Goal: Transaction & Acquisition: Purchase product/service

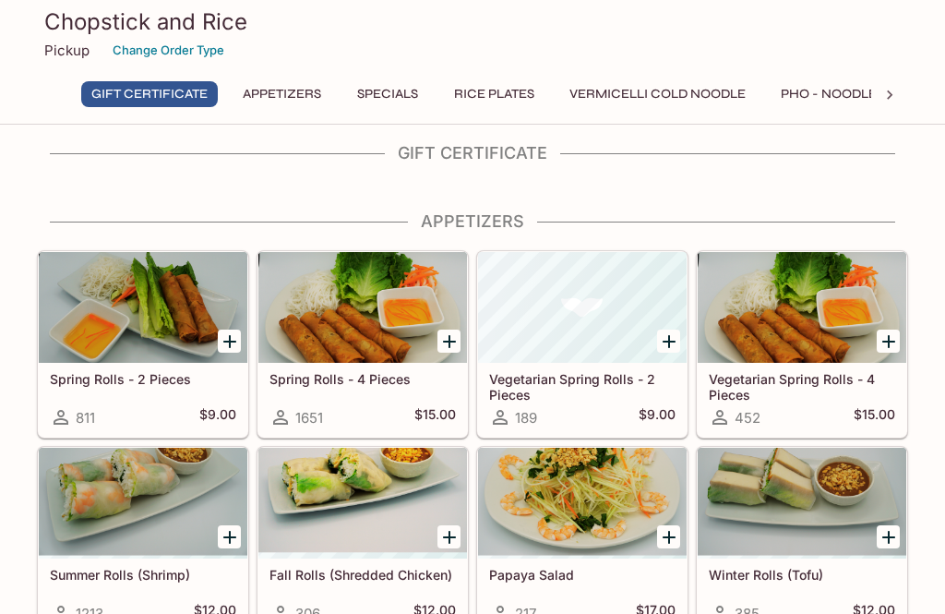
scroll to position [13, 0]
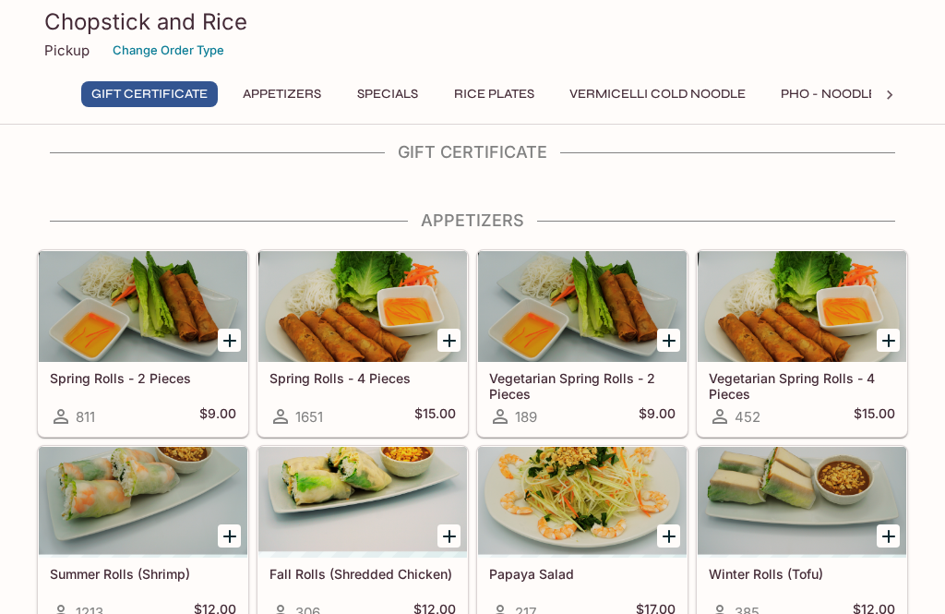
click at [67, 46] on p "Pickup" at bounding box center [66, 51] width 45 height 18
click at [56, 55] on p "Pickup" at bounding box center [66, 51] width 45 height 18
click at [54, 45] on p "Pickup" at bounding box center [66, 51] width 45 height 18
click at [54, 44] on p "Pickup" at bounding box center [66, 51] width 45 height 18
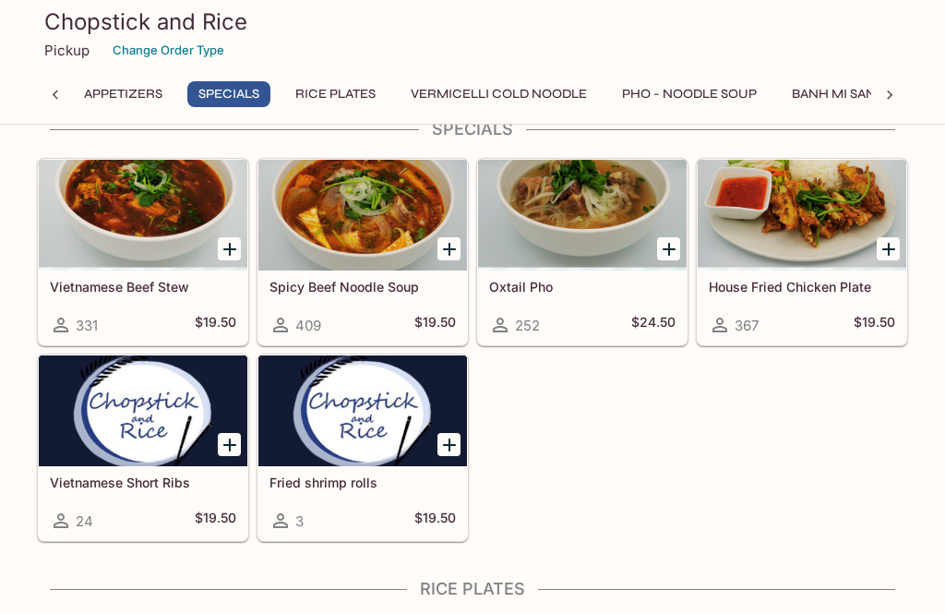
scroll to position [867, 0]
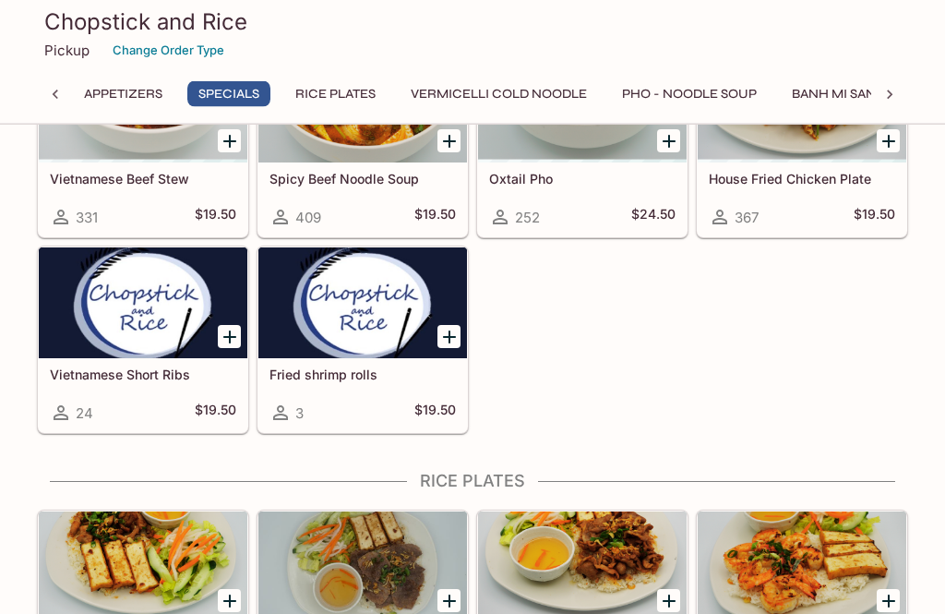
click at [229, 591] on icon "Add Rice Plate - Lemongrass Chicken and Tofu" at bounding box center [230, 602] width 22 height 22
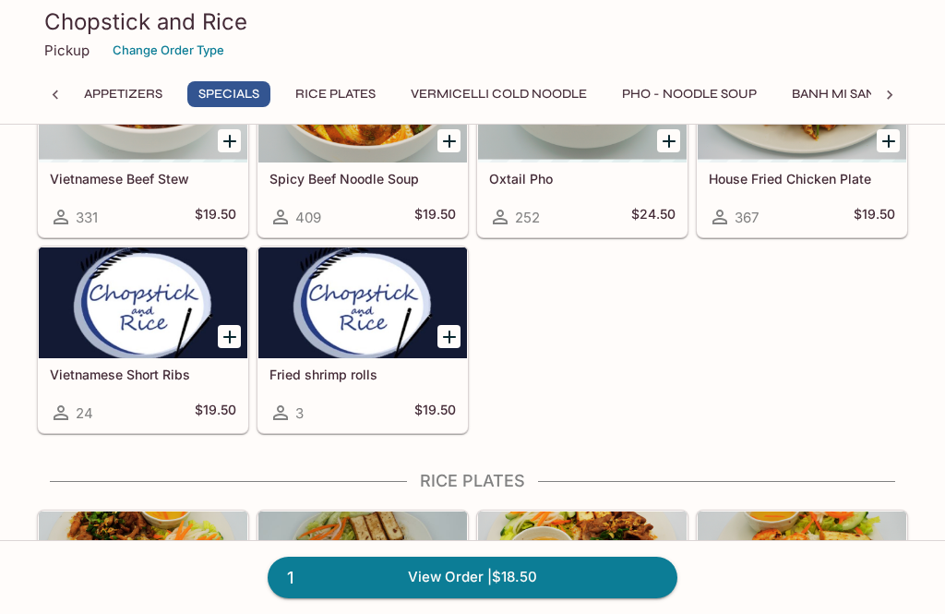
click at [225, 589] on button "1" at bounding box center [229, 600] width 23 height 23
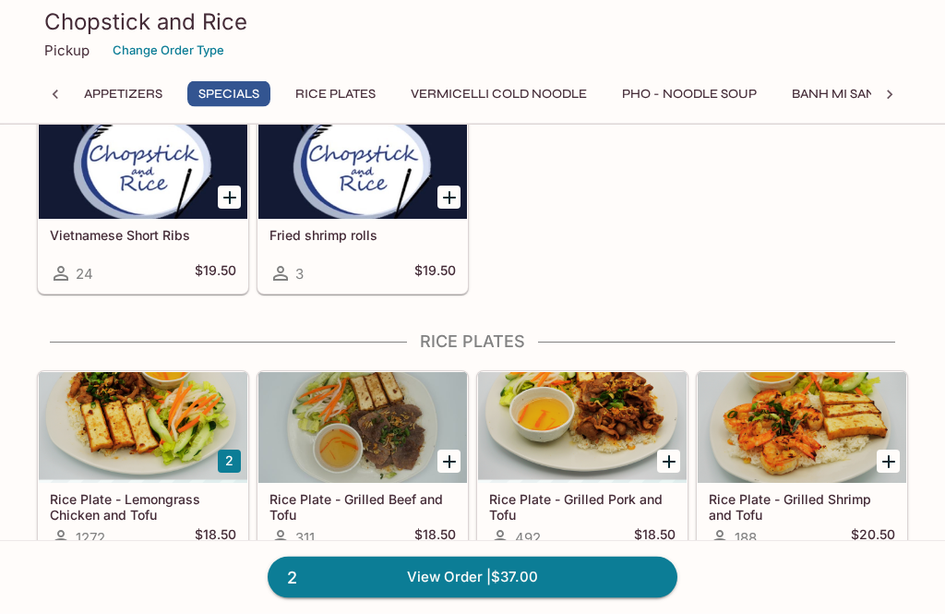
scroll to position [1007, 0]
click at [224, 450] on button "2" at bounding box center [229, 461] width 23 height 23
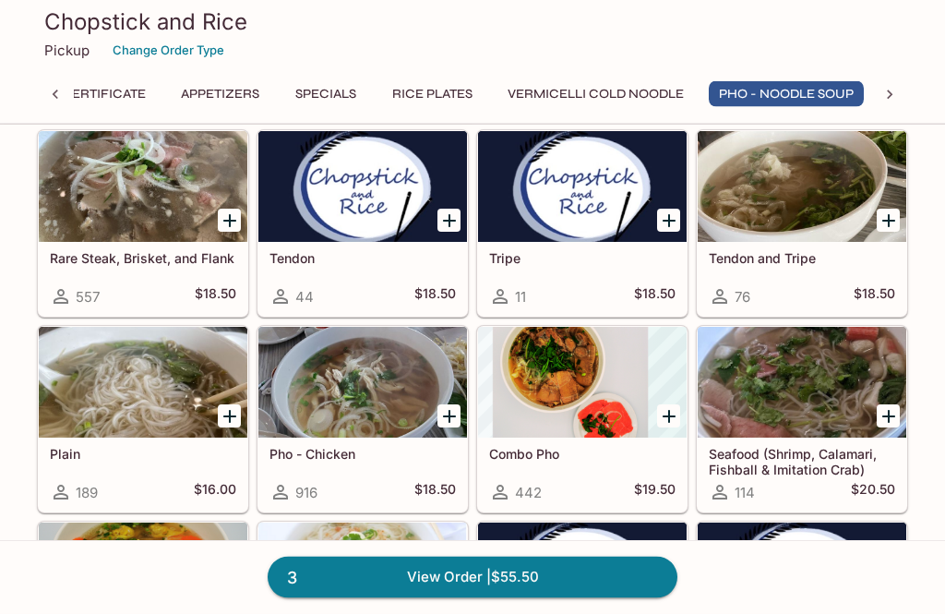
scroll to position [2396, 0]
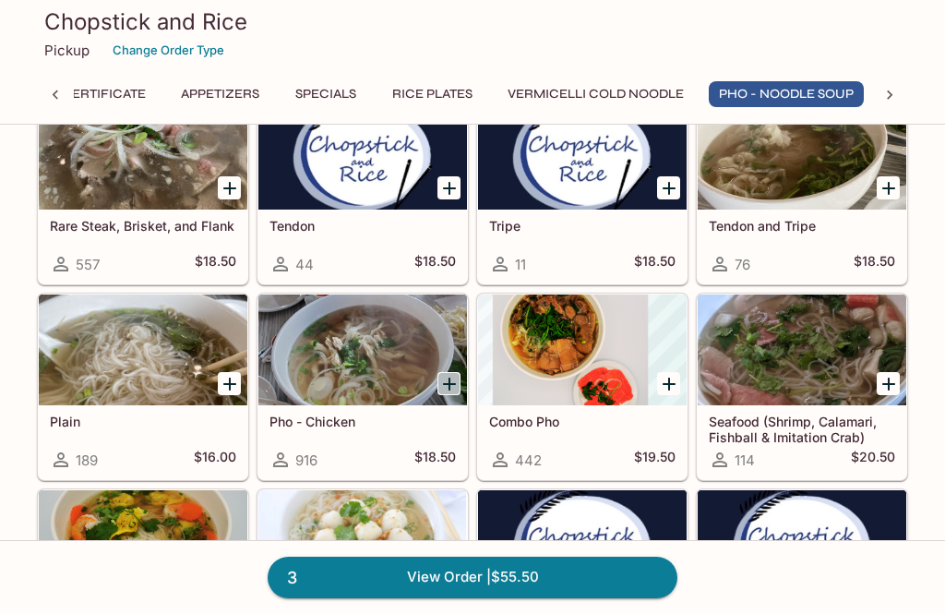
click at [446, 378] on icon "Add Pho - Chicken" at bounding box center [449, 384] width 13 height 13
click at [458, 372] on button "1" at bounding box center [449, 383] width 23 height 23
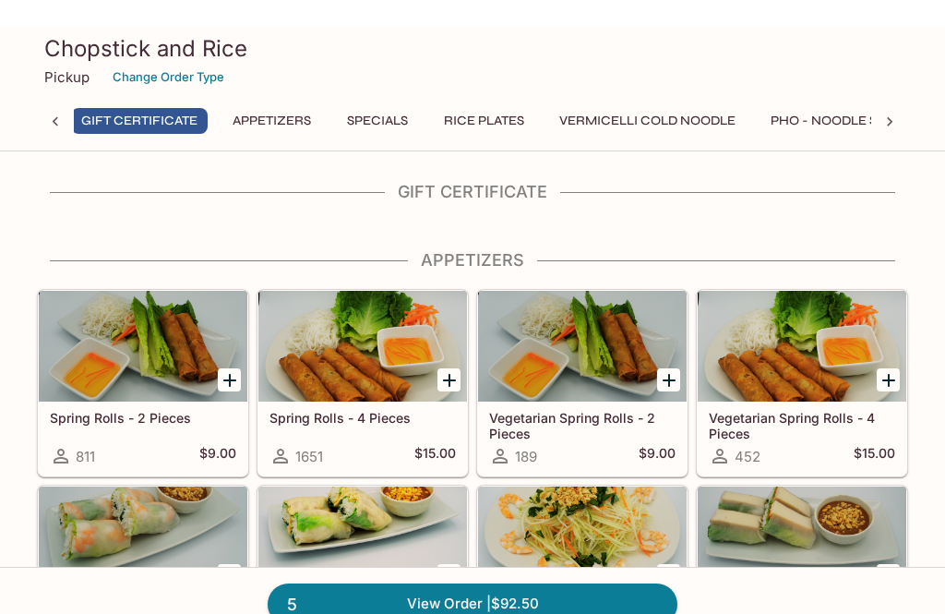
scroll to position [0, 7]
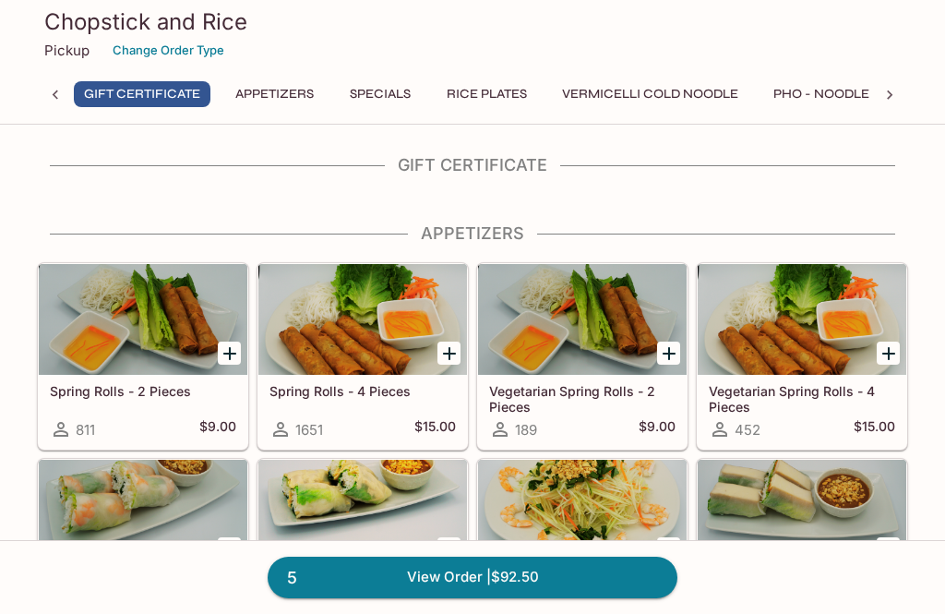
click at [427, 339] on div at bounding box center [363, 319] width 209 height 111
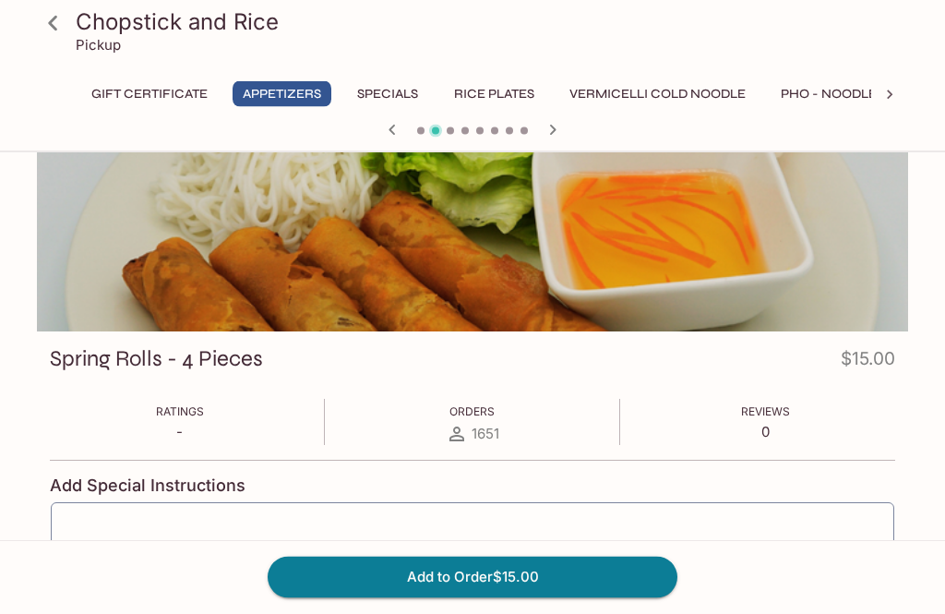
scroll to position [78, 0]
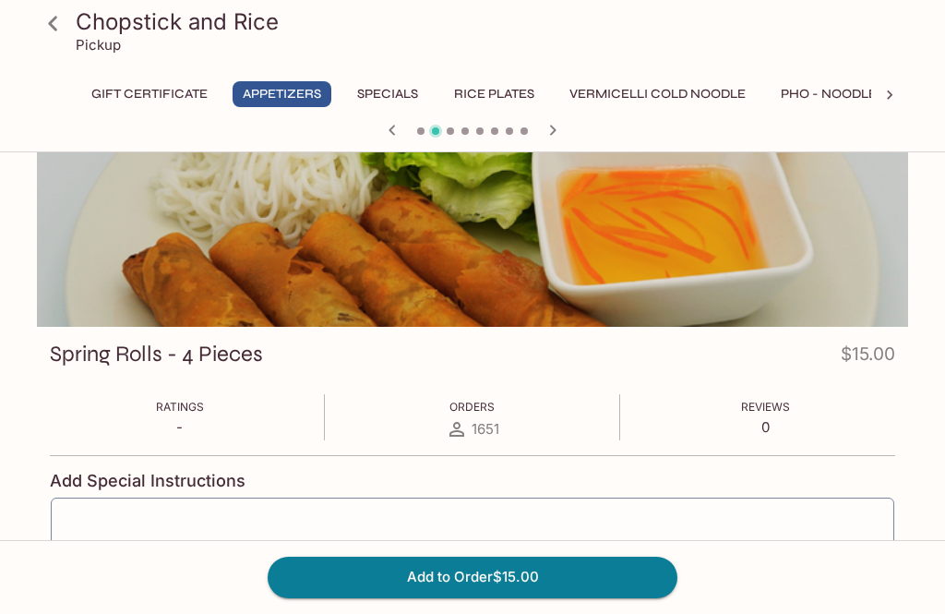
click at [452, 597] on button "Add to Order $15.00" at bounding box center [473, 577] width 410 height 41
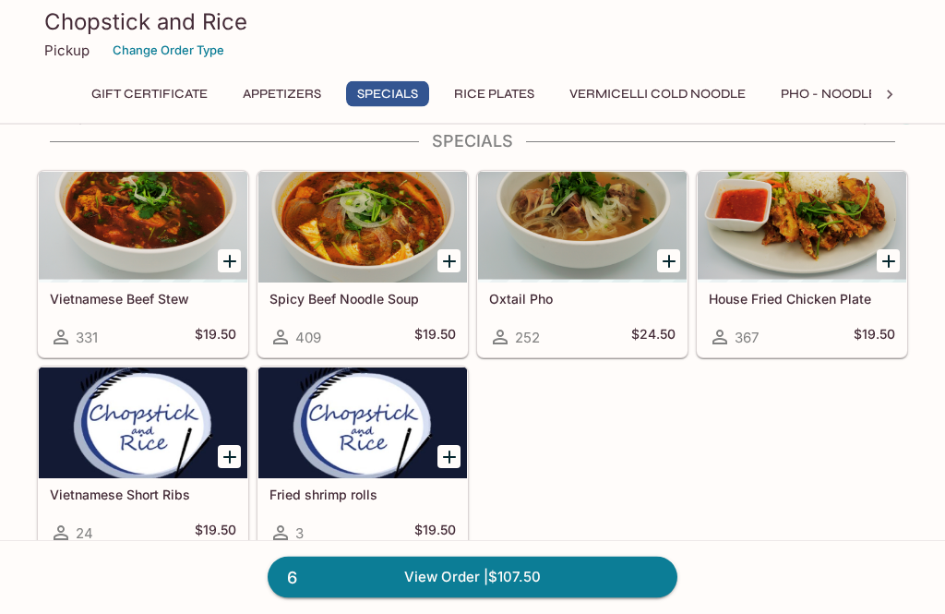
scroll to position [748, 0]
click at [468, 597] on link "6 View Order | $107.50" at bounding box center [473, 577] width 410 height 41
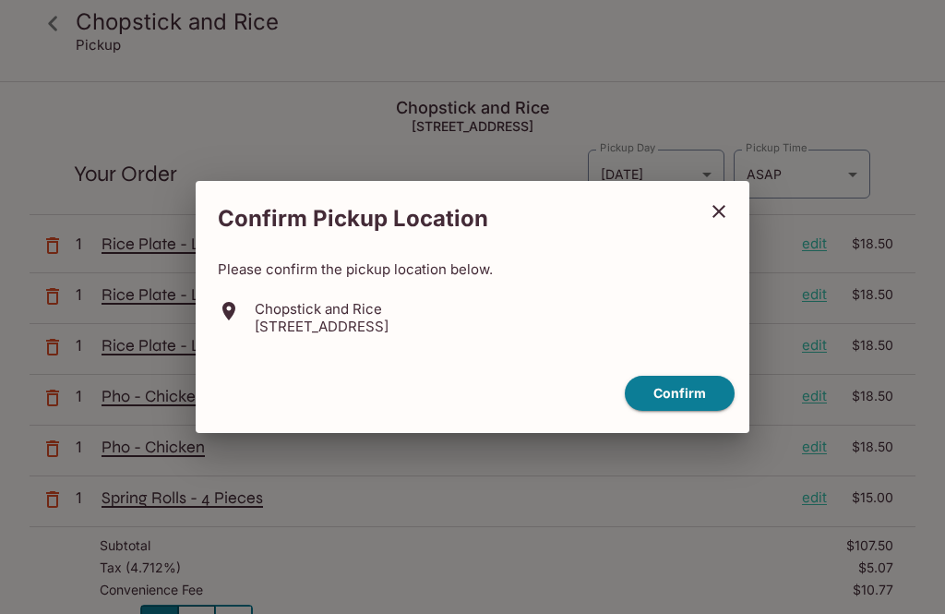
click at [667, 412] on button "Confirm" at bounding box center [680, 394] width 110 height 36
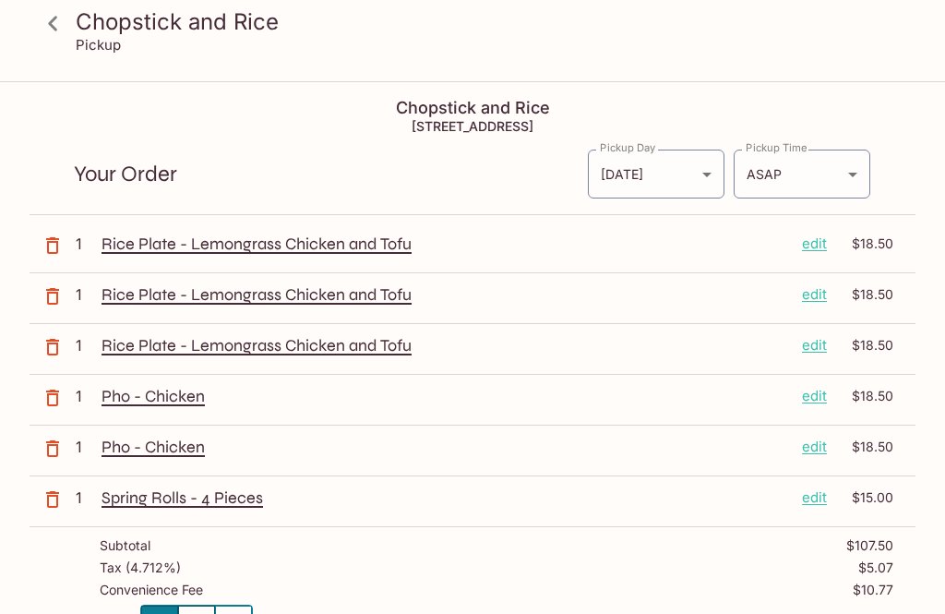
click at [44, 247] on icon "button" at bounding box center [53, 245] width 22 height 22
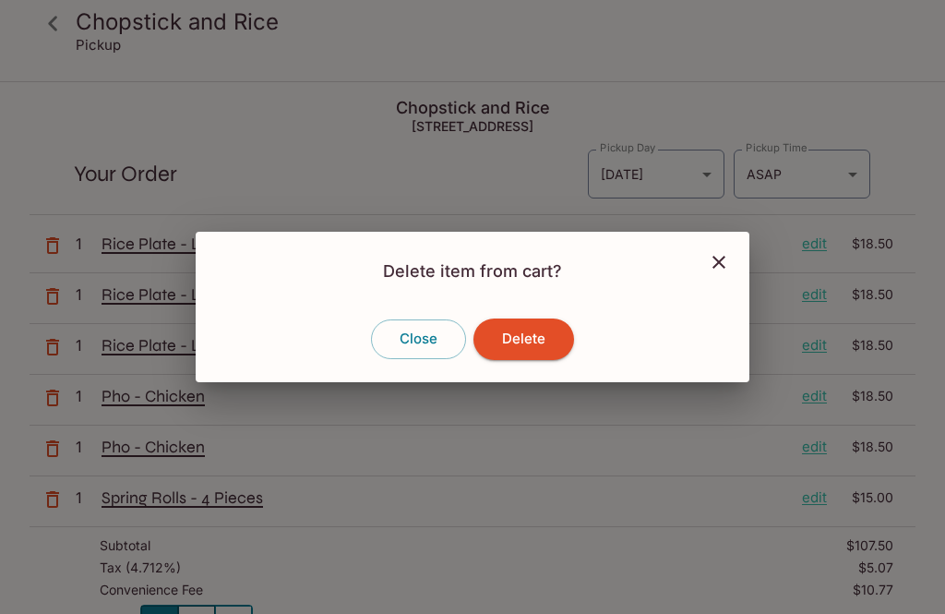
click at [535, 359] on button "Delete" at bounding box center [524, 339] width 101 height 41
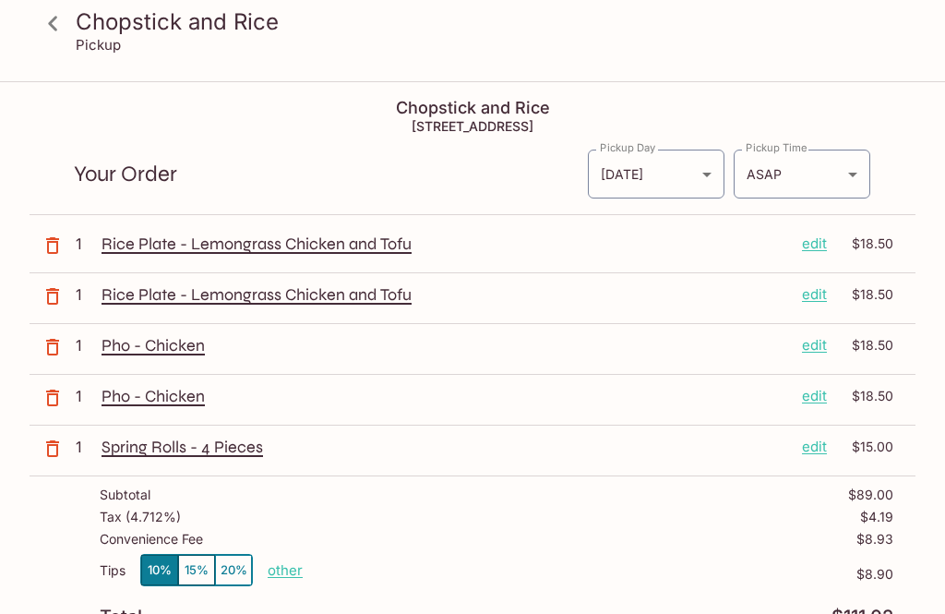
click at [49, 247] on icon "button" at bounding box center [52, 245] width 13 height 17
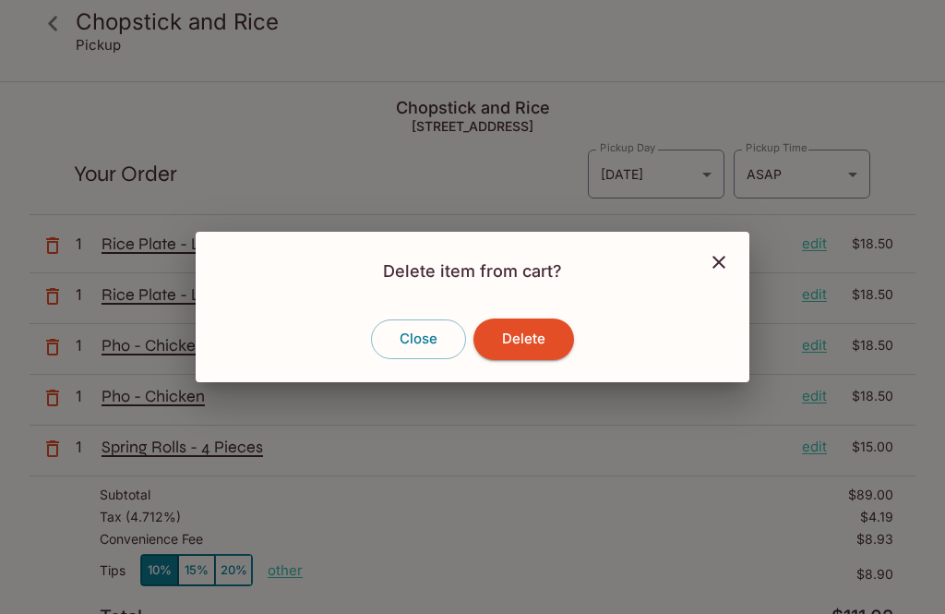
click at [554, 359] on button "Delete" at bounding box center [524, 339] width 101 height 41
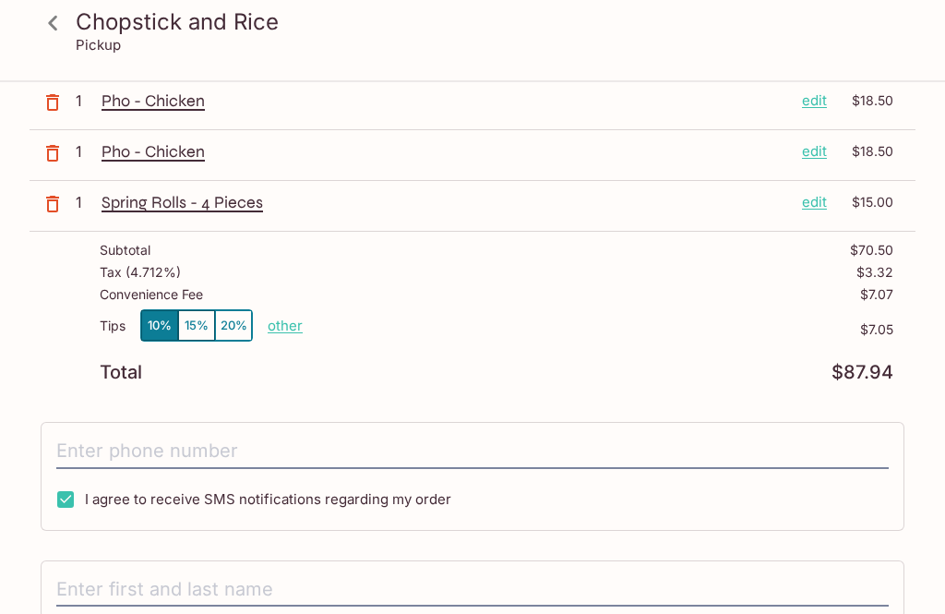
scroll to position [286, 0]
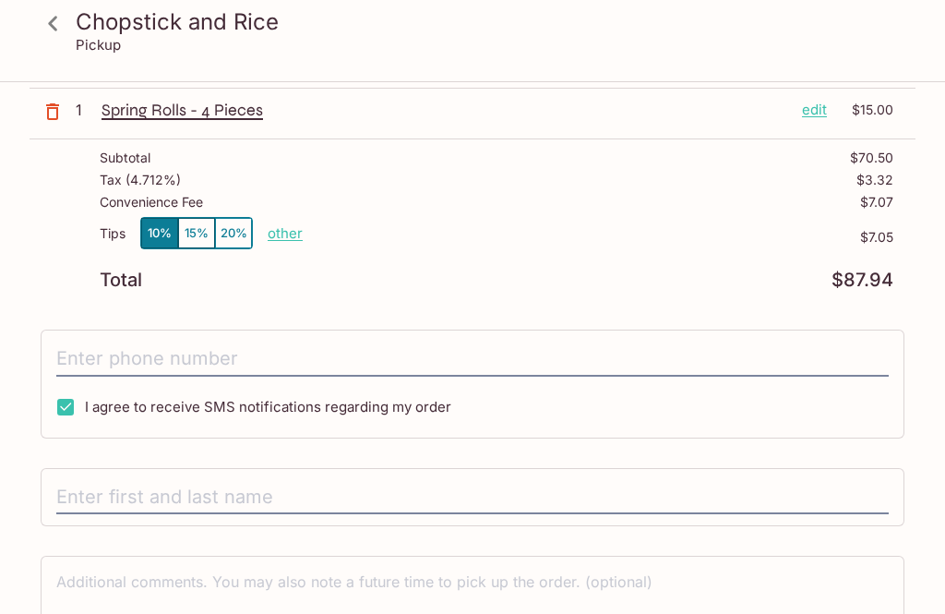
click at [63, 348] on input "tel" at bounding box center [472, 359] width 833 height 35
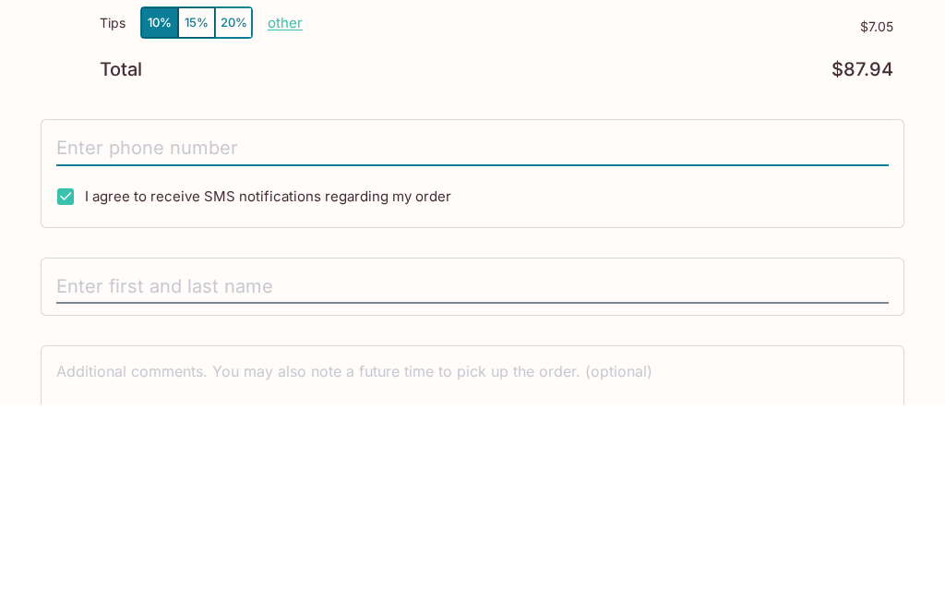
click at [69, 389] on input "I agree to receive SMS notifications regarding my order" at bounding box center [65, 407] width 37 height 37
checkbox input "false"
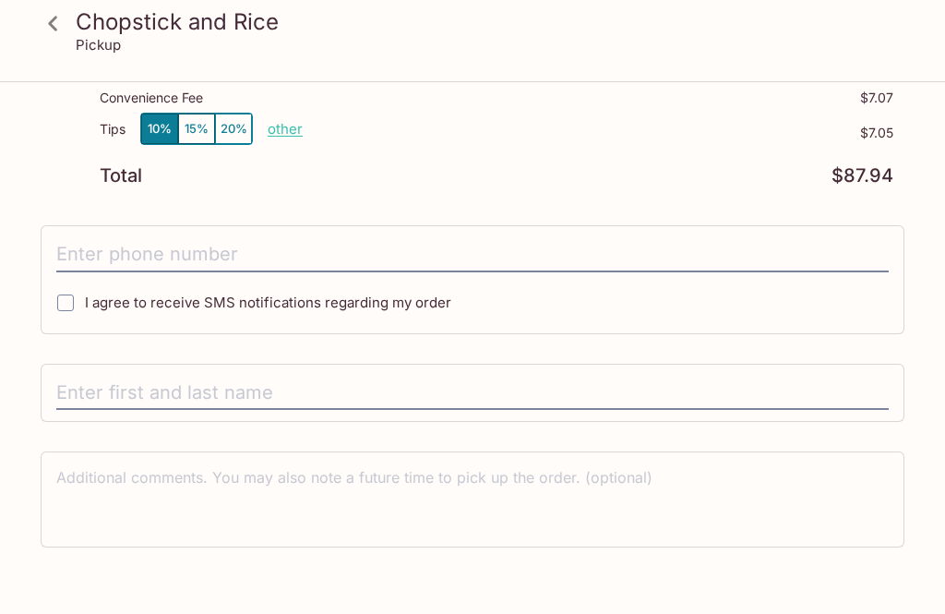
click at [71, 249] on input "tel" at bounding box center [472, 254] width 833 height 35
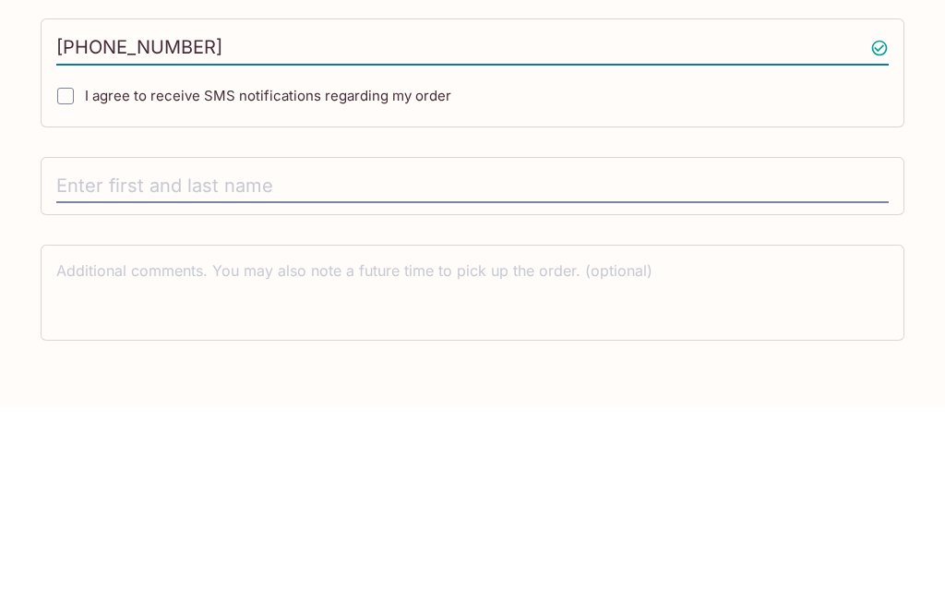
type input "[PHONE_NUMBER]"
click at [66, 376] on input "text" at bounding box center [472, 393] width 833 height 35
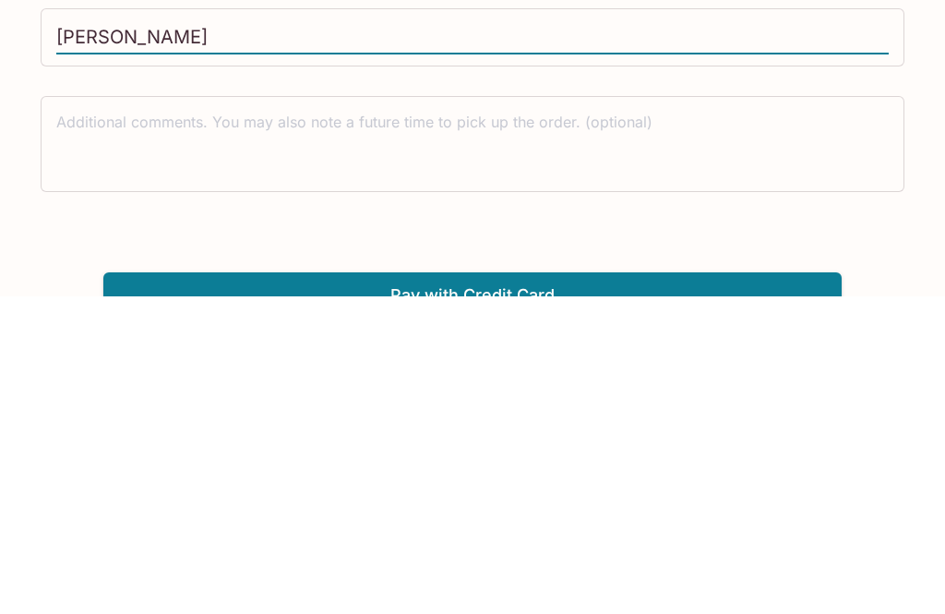
scroll to position [450, 0]
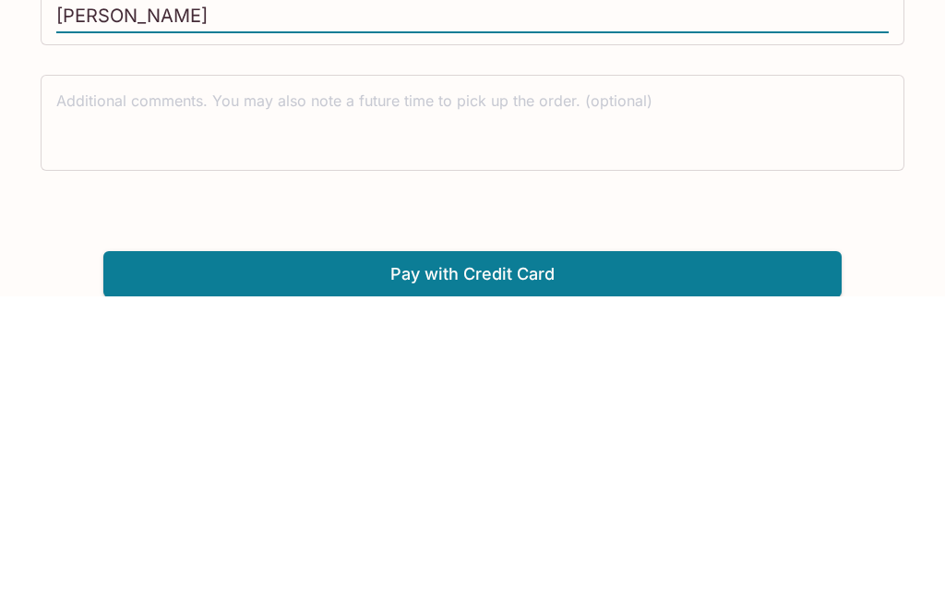
type input "[PERSON_NAME]"
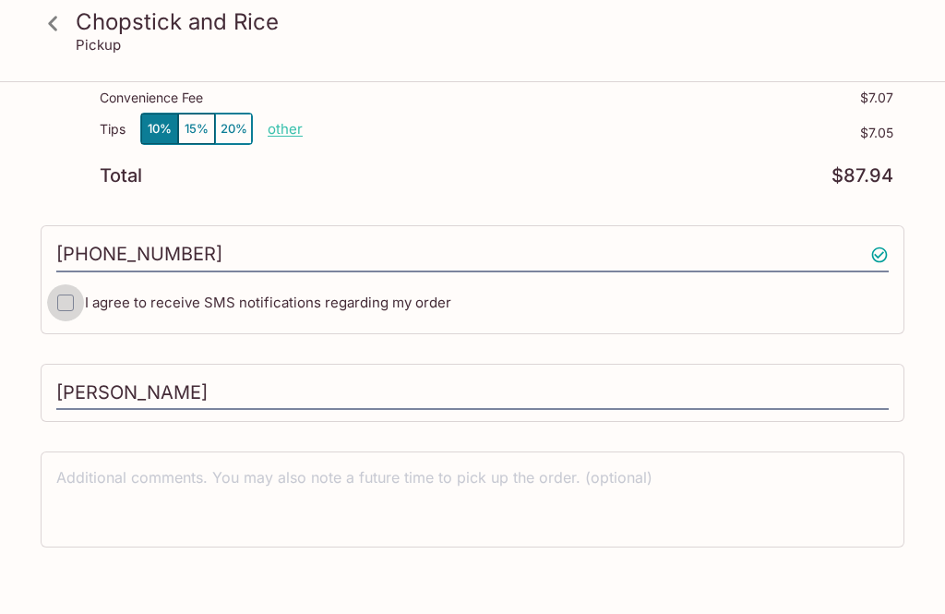
click at [65, 311] on input "I agree to receive SMS notifications regarding my order" at bounding box center [65, 302] width 37 height 37
checkbox input "true"
